Goal: Task Accomplishment & Management: Manage account settings

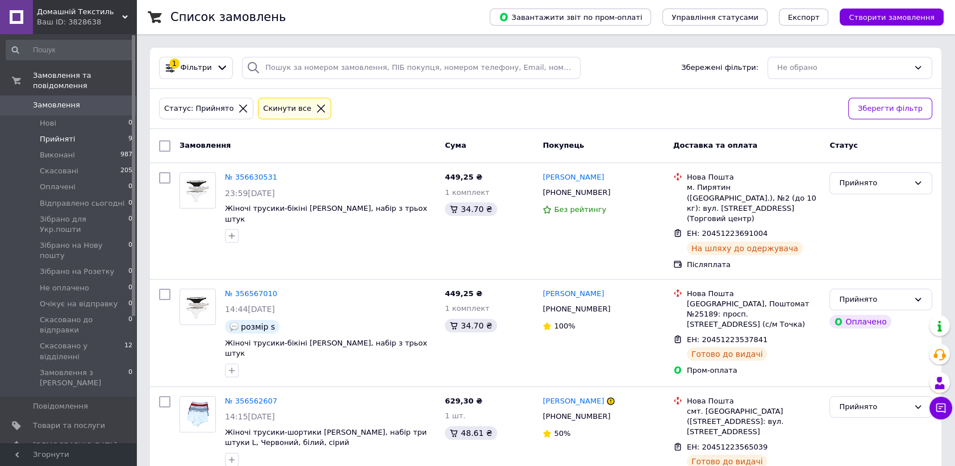
click at [57, 134] on span "Прийняті" at bounding box center [57, 139] width 35 height 10
click at [68, 134] on span "Прийняті" at bounding box center [57, 139] width 35 height 10
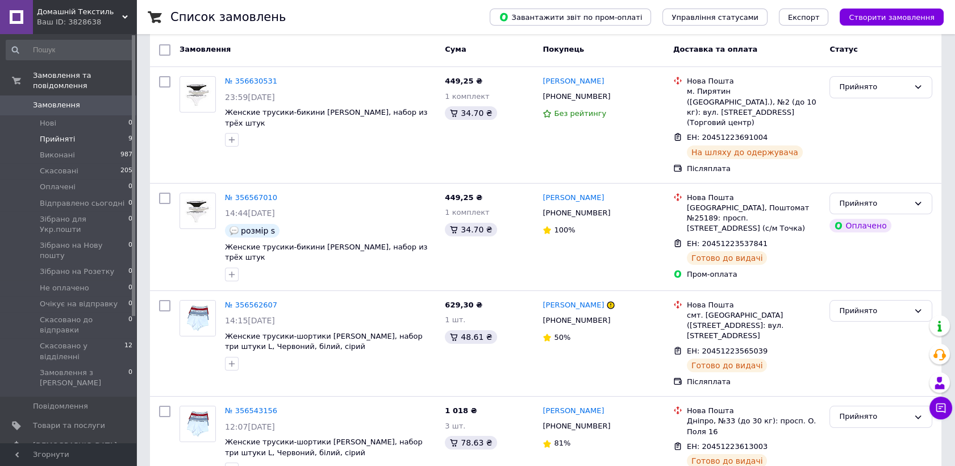
scroll to position [98, 0]
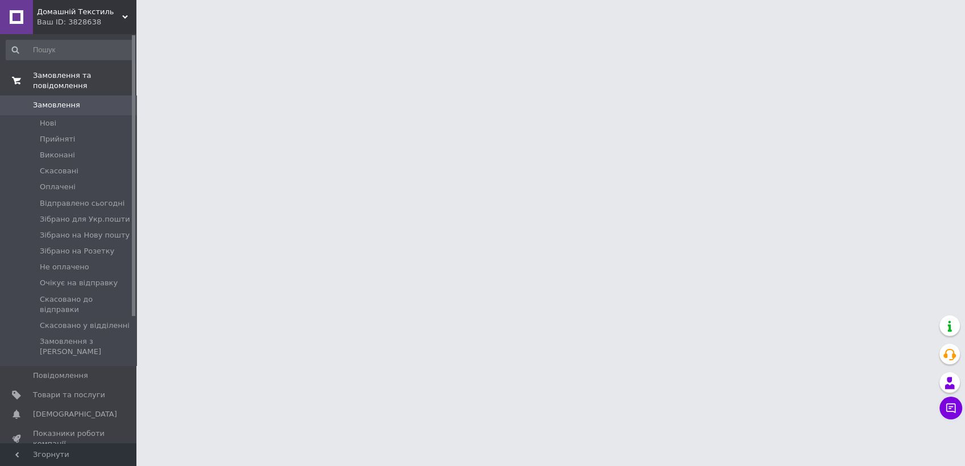
click at [67, 73] on span "Замовлення та повідомлення" at bounding box center [84, 80] width 103 height 20
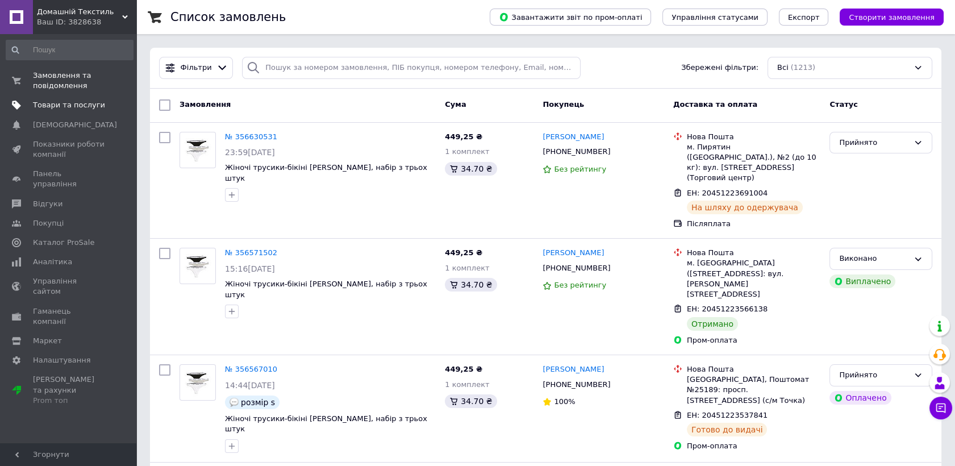
click at [63, 103] on span "Товари та послуги" at bounding box center [69, 105] width 72 height 10
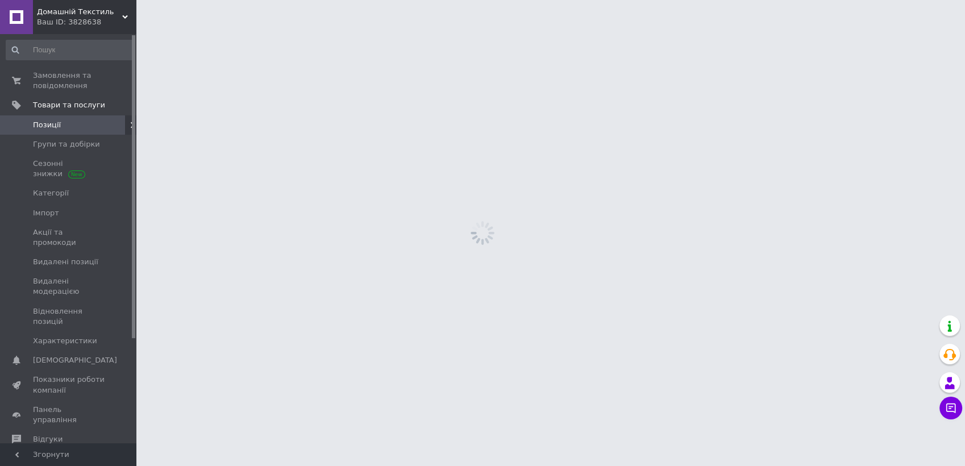
click at [47, 124] on span "Позиції" at bounding box center [47, 125] width 28 height 10
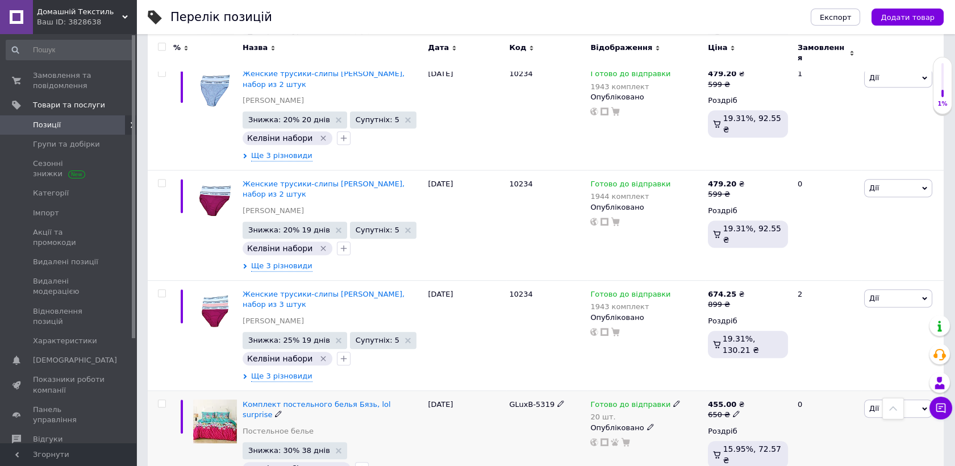
scroll to position [1010, 0]
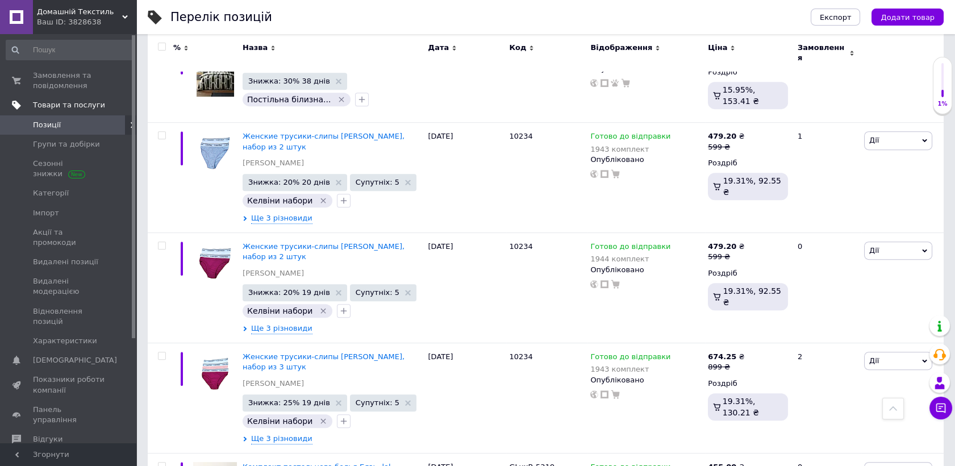
click at [73, 106] on span "Товари та послуги" at bounding box center [69, 105] width 72 height 10
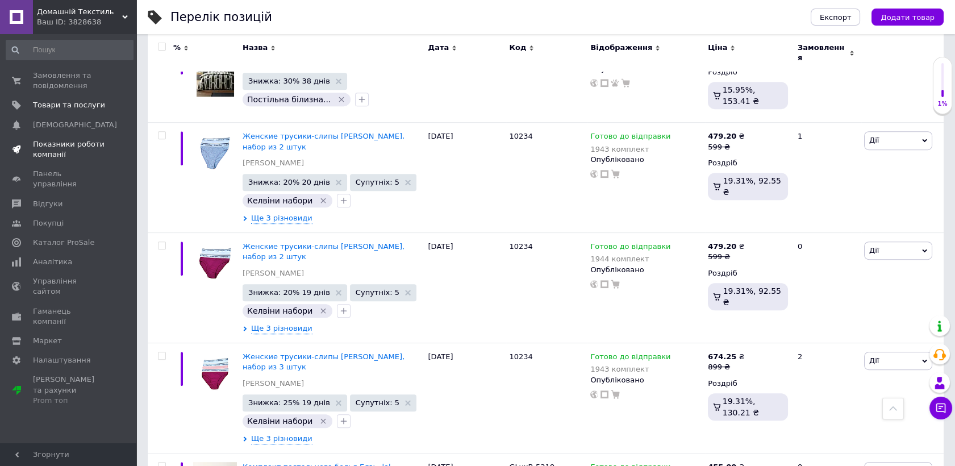
click at [67, 150] on span "Показники роботи компанії" at bounding box center [69, 149] width 72 height 20
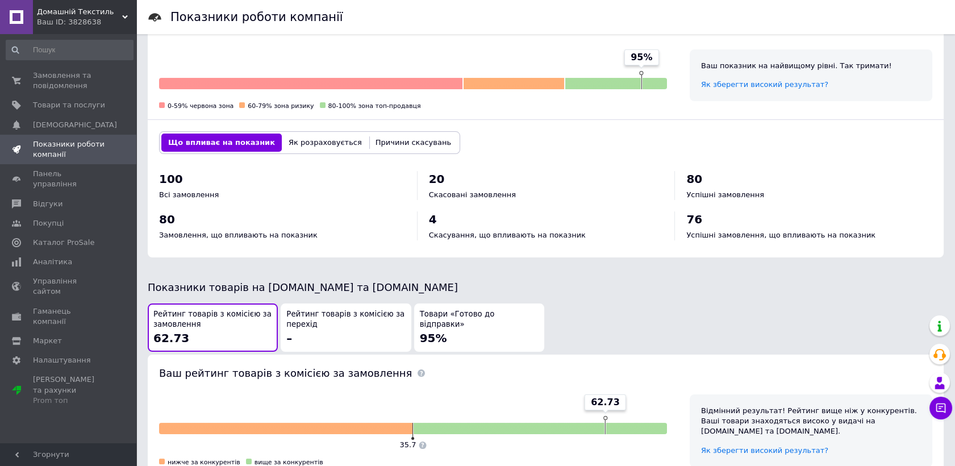
scroll to position [379, 0]
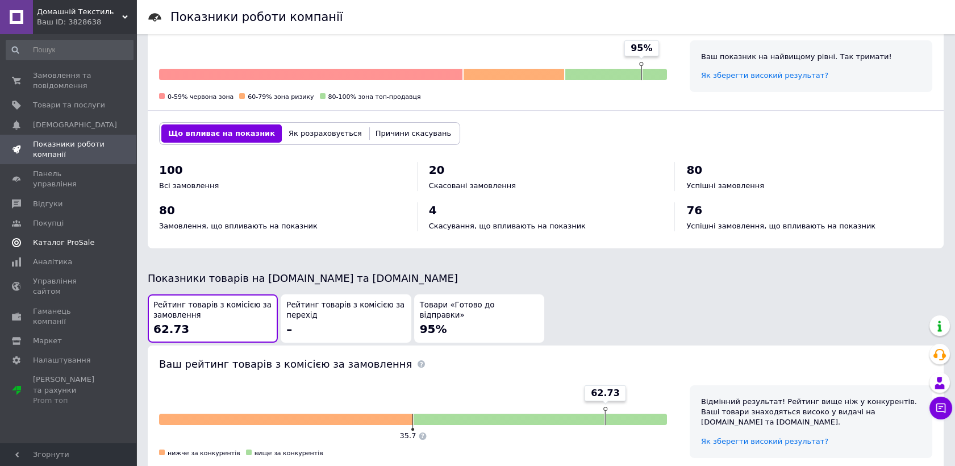
click at [50, 238] on span "Каталог ProSale" at bounding box center [63, 243] width 61 height 10
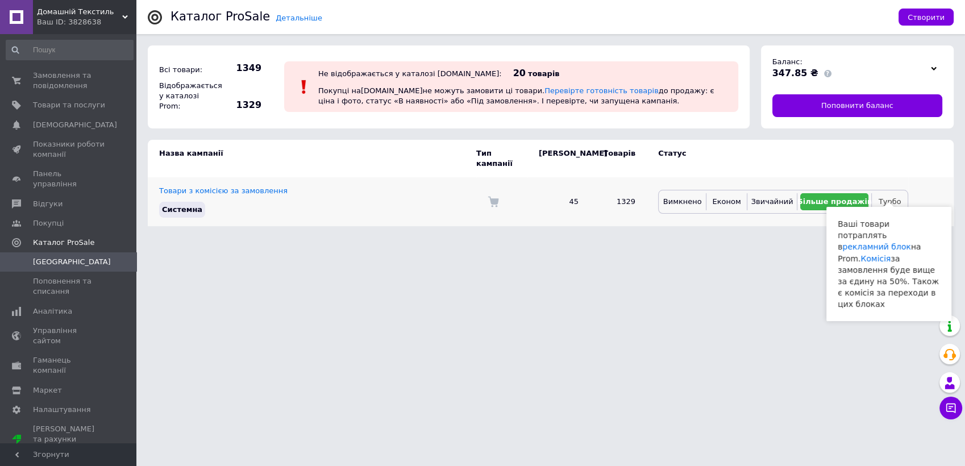
click at [892, 197] on span "Турбо" at bounding box center [890, 201] width 23 height 9
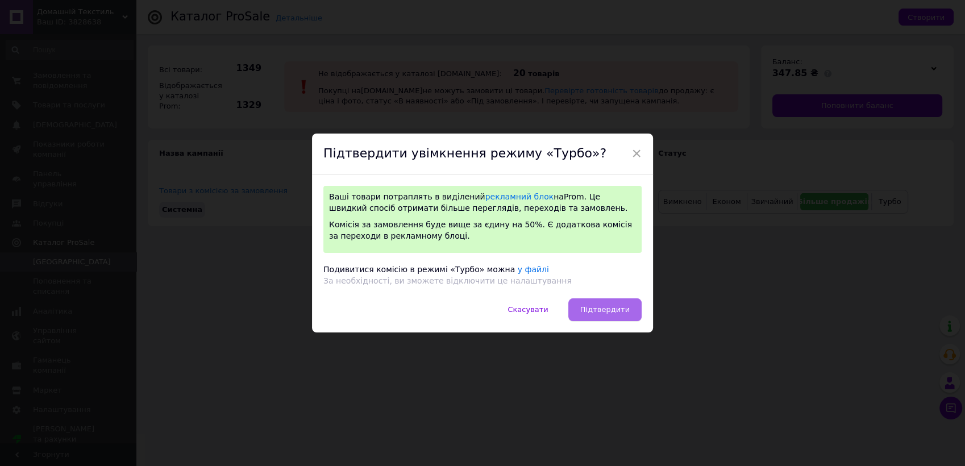
click at [612, 307] on span "Підтвердити" at bounding box center [604, 309] width 49 height 9
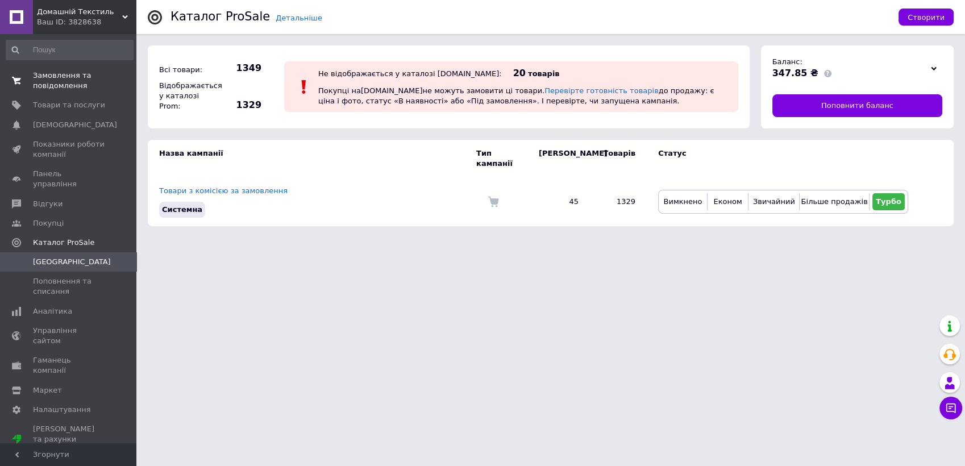
click at [68, 86] on span "Замовлення та повідомлення" at bounding box center [69, 80] width 72 height 20
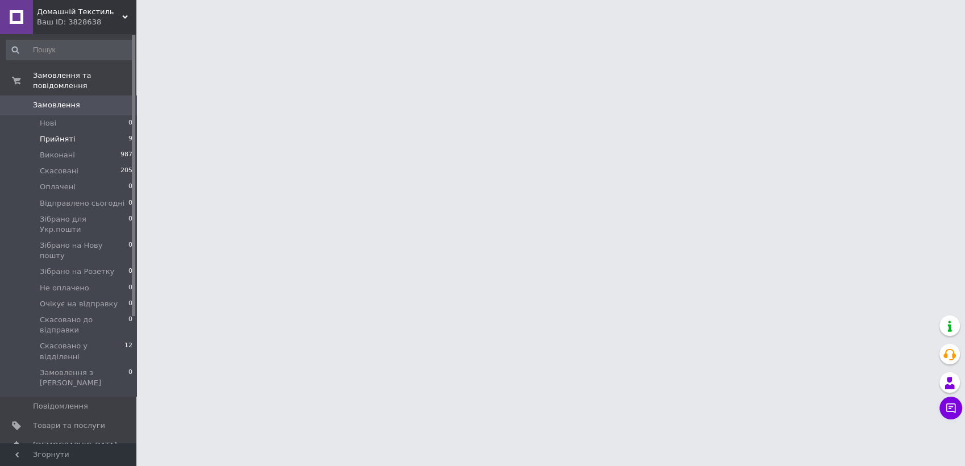
click at [52, 131] on li "Прийняті 9" at bounding box center [69, 139] width 139 height 16
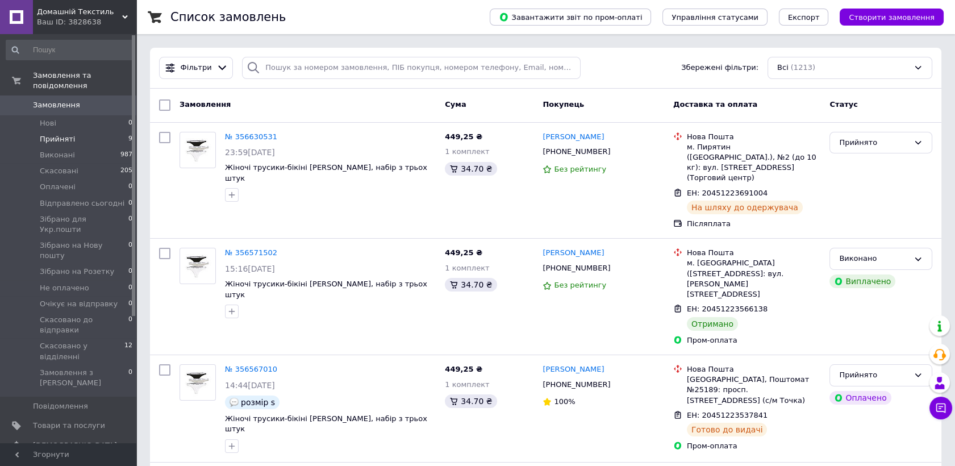
click at [64, 134] on span "Прийняті" at bounding box center [57, 139] width 35 height 10
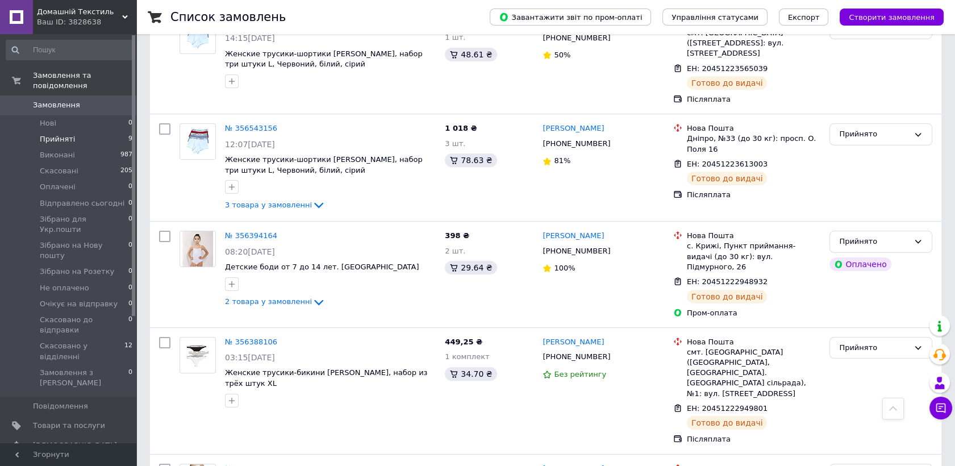
scroll to position [616, 0]
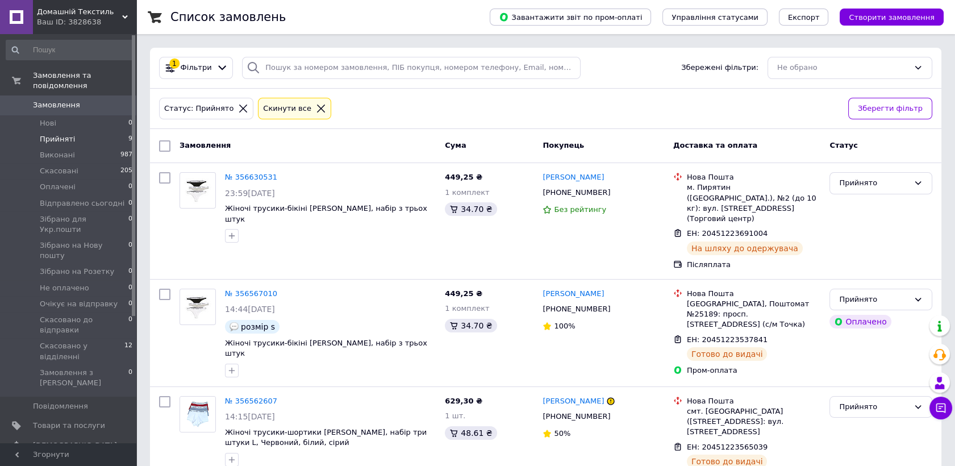
click at [55, 134] on span "Прийняті" at bounding box center [57, 139] width 35 height 10
click at [55, 76] on span "Замовлення та повідомлення" at bounding box center [84, 80] width 103 height 20
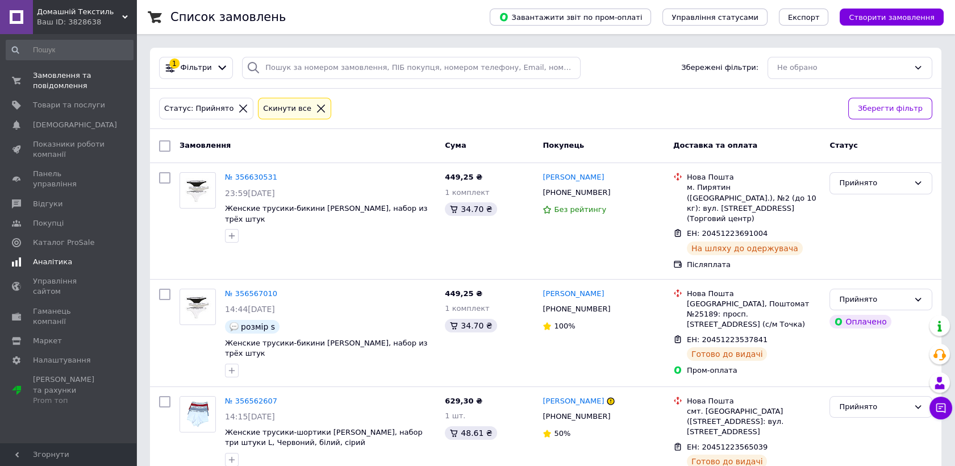
click at [52, 257] on span "Аналітика" at bounding box center [52, 262] width 39 height 10
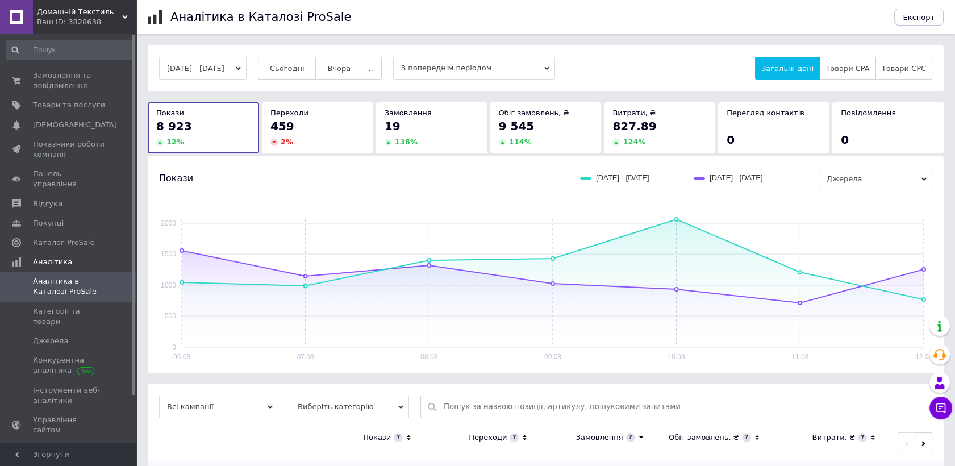
click at [305, 65] on span "Сьогодні" at bounding box center [287, 68] width 35 height 9
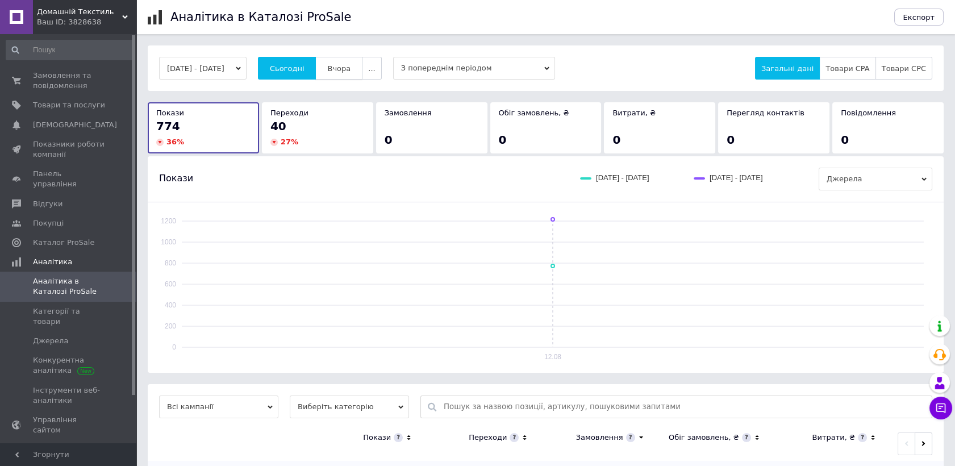
click at [351, 65] on span "Вчора" at bounding box center [338, 68] width 23 height 9
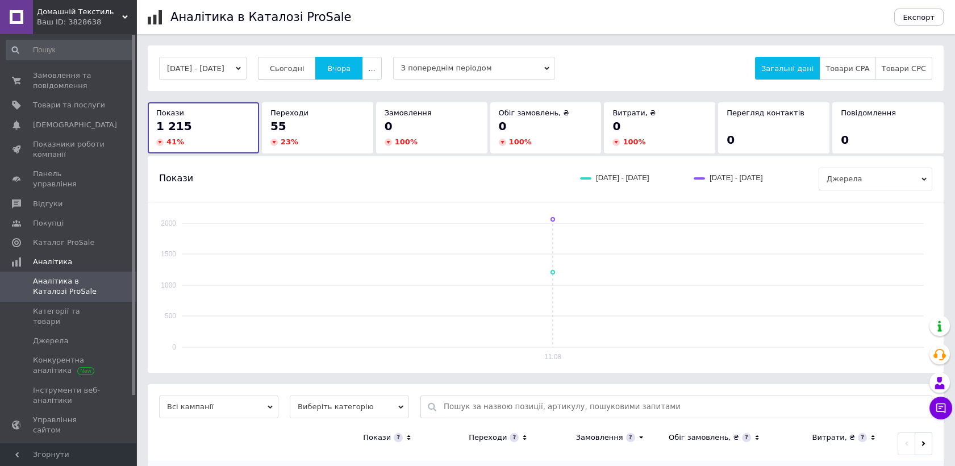
click at [307, 61] on button "Сьогодні" at bounding box center [287, 68] width 59 height 23
